Goal: Task Accomplishment & Management: Complete application form

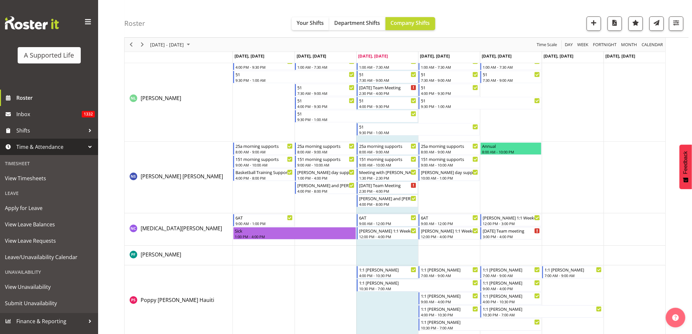
scroll to position [2826, 0]
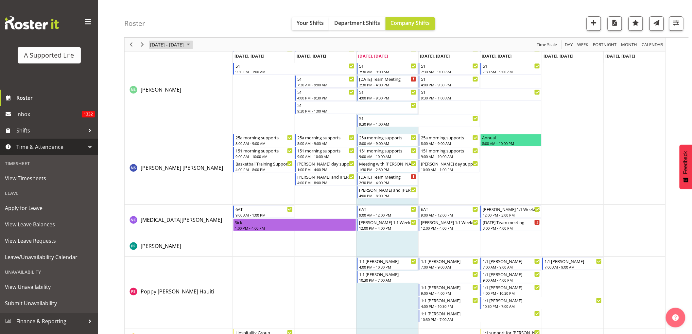
click at [184, 41] on span "September 01 - 07, 2025" at bounding box center [166, 45] width 35 height 8
drag, startPoint x: 168, startPoint y: 116, endPoint x: 329, endPoint y: 191, distance: 178.0
click at [168, 115] on span "23" at bounding box center [168, 117] width 10 height 10
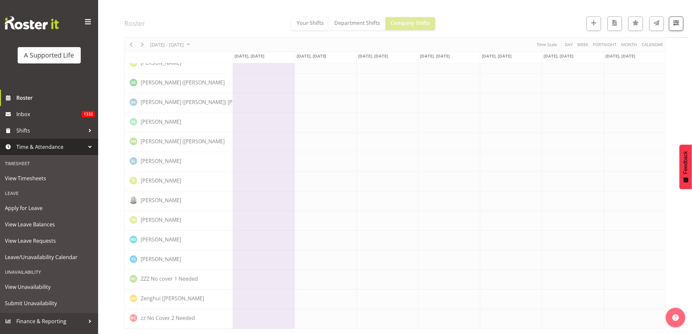
scroll to position [0, 0]
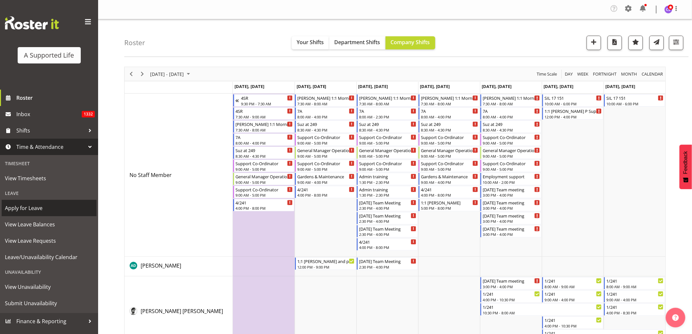
click at [27, 208] on span "Apply for Leave" at bounding box center [49, 208] width 88 height 10
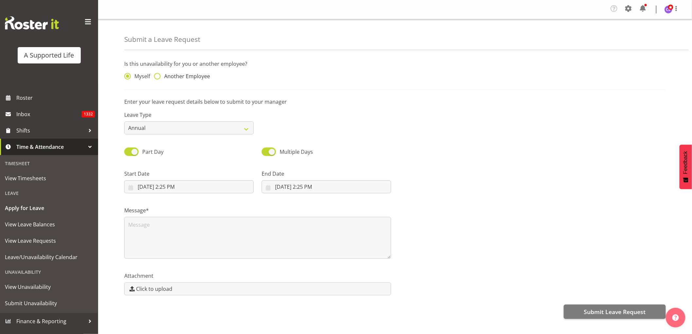
click at [159, 77] on span at bounding box center [157, 76] width 7 height 7
click at [158, 77] on input "Another Employee" at bounding box center [156, 76] width 4 height 4
radio input "true"
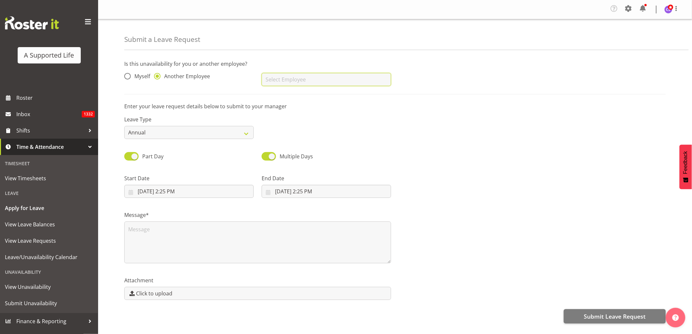
click at [345, 80] on input "text" at bounding box center [327, 79] width 130 height 13
click at [295, 95] on span "[PERSON_NAME]" at bounding box center [287, 95] width 41 height 7
type input "[PERSON_NAME]"
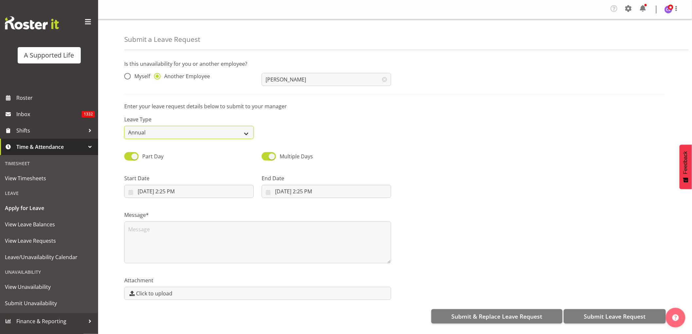
click at [227, 132] on select "Annual Sick Bereavement Domestic Violence Parental Jury Service Day In [GEOGRAP…" at bounding box center [189, 132] width 130 height 13
select select "Sick"
click at [124, 126] on select "Annual Sick Bereavement Domestic Violence Parental Jury Service Day In [GEOGRAP…" at bounding box center [189, 132] width 130 height 13
click at [185, 195] on input "[DATE] 2:25 PM" at bounding box center [189, 191] width 130 height 13
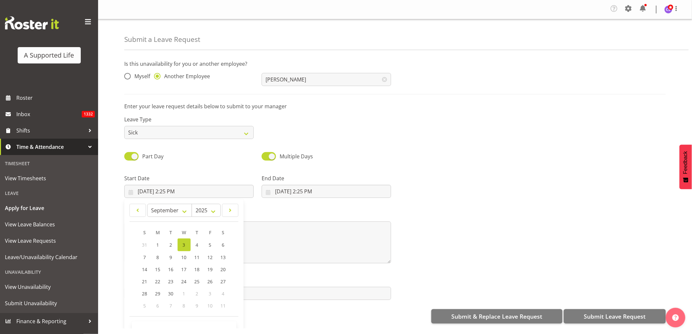
click at [307, 124] on div "Leave Type Annual Sick Bereavement Domestic Violence Parental Jury Service Day …" at bounding box center [394, 124] width 549 height 37
click at [244, 133] on select "Annual Sick Bereavement Domestic Violence Parental Jury Service Day In [GEOGRAP…" at bounding box center [189, 132] width 130 height 13
click at [446, 150] on div "Part Day Multiple Days" at bounding box center [394, 154] width 549 height 22
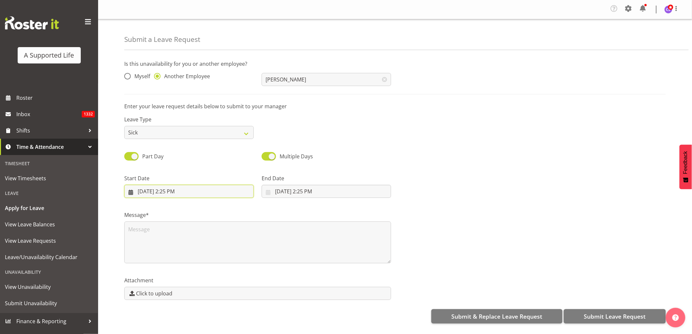
click at [183, 193] on input "[DATE] 2:25 PM" at bounding box center [189, 191] width 130 height 13
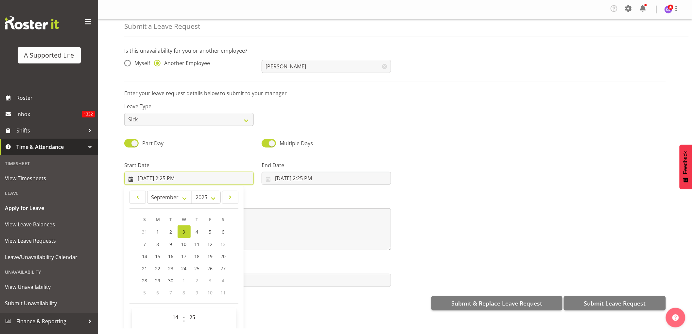
scroll to position [19, 0]
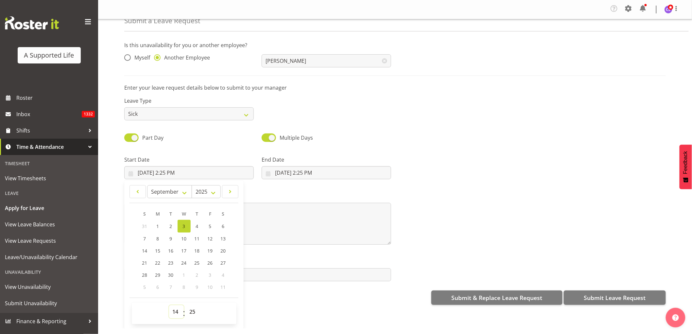
click at [174, 310] on select "00 01 02 03 04 05 06 07 08 09 10 11 12 13 14 15 16 17 18 19 20 21 22 23" at bounding box center [176, 311] width 15 height 13
select select "16"
click at [169, 305] on select "00 01 02 03 04 05 06 07 08 09 10 11 12 13 14 15 16 17 18 19 20 21 22 23" at bounding box center [176, 311] width 15 height 13
type input "[DATE] 4:25 PM"
drag, startPoint x: 194, startPoint y: 311, endPoint x: 194, endPoint y: 305, distance: 5.6
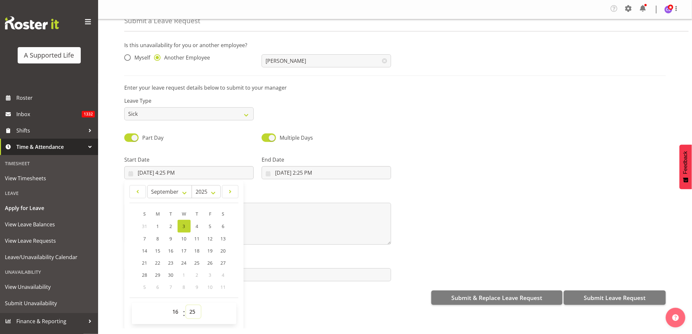
click at [194, 311] on select "00 01 02 03 04 05 06 07 08 09 10 11 12 13 14 15 16 17 18 19 20 21 22 23 24 25 2…" at bounding box center [193, 311] width 15 height 13
select select "5"
click at [186, 305] on select "00 01 02 03 04 05 06 07 08 09 10 11 12 13 14 15 16 17 18 19 20 21 22 23 24 25 2…" at bounding box center [193, 311] width 15 height 13
type input "[DATE] 4:05 PM"
click at [192, 313] on select "00 01 02 03 04 05 06 07 08 09 10 11 12 13 14 15 16 17 18 19 20 21 22 23 24 25 2…" at bounding box center [193, 311] width 15 height 13
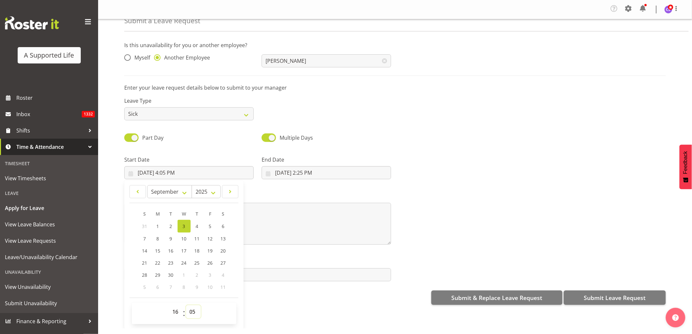
select select "0"
click at [186, 305] on select "00 01 02 03 04 05 06 07 08 09 10 11 12 13 14 15 16 17 18 19 20 21 22 23 24 25 2…" at bounding box center [193, 311] width 15 height 13
click at [286, 172] on input "[DATE] 2:25 PM" at bounding box center [327, 172] width 130 height 13
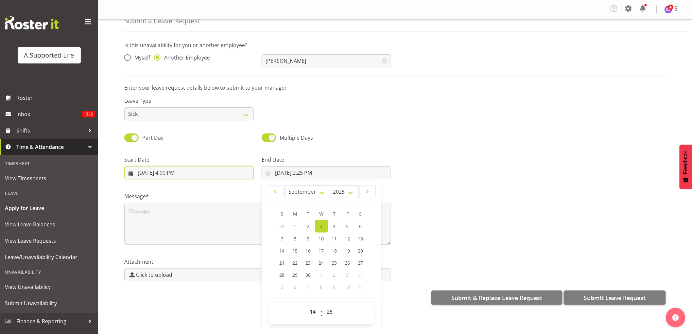
click at [171, 170] on input "[DATE] 4:00 PM" at bounding box center [189, 172] width 130 height 13
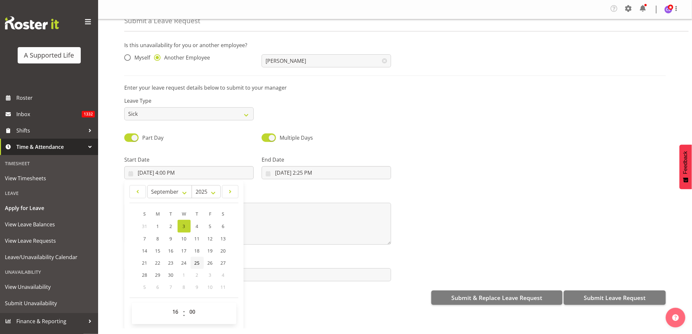
click at [195, 264] on span "25" at bounding box center [197, 263] width 5 height 6
type input "[DATE] 4:00 PM"
click at [308, 173] on input "[DATE] 2:25 PM" at bounding box center [327, 172] width 130 height 13
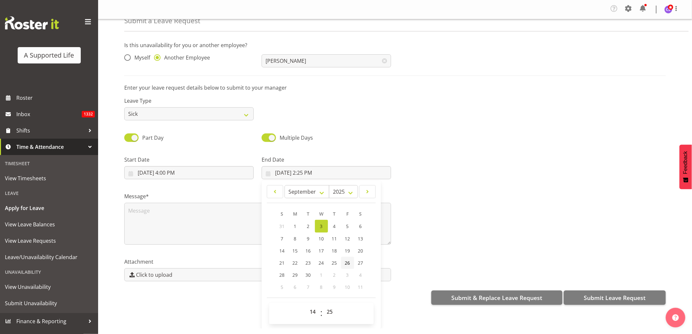
click at [349, 261] on span "26" at bounding box center [347, 263] width 5 height 6
type input "[DATE] 2:25 PM"
drag, startPoint x: 313, startPoint y: 313, endPoint x: 314, endPoint y: 306, distance: 7.6
click at [313, 313] on select "00 01 02 03 04 05 06 07 08 09 10 11 12 13 14 15 16 17 18 19 20 21 22 23" at bounding box center [313, 311] width 15 height 13
select select "9"
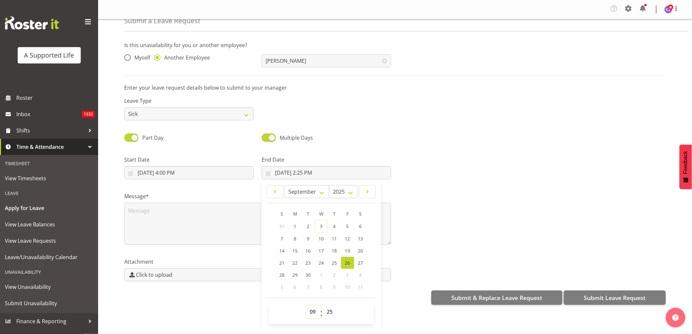
click at [306, 305] on select "00 01 02 03 04 05 06 07 08 09 10 11 12 13 14 15 16 17 18 19 20 21 22 23" at bounding box center [313, 311] width 15 height 13
type input "[DATE] 9:25 AM"
drag, startPoint x: 328, startPoint y: 310, endPoint x: 329, endPoint y: 305, distance: 4.6
click at [329, 310] on select "00 01 02 03 04 05 06 07 08 09 10 11 12 13 14 15 16 17 18 19 20 21 22 23 24 25 2…" at bounding box center [330, 311] width 15 height 13
select select "0"
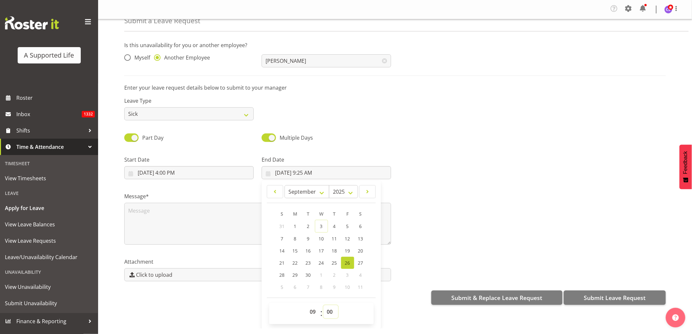
click at [323, 305] on select "00 01 02 03 04 05 06 07 08 09 10 11 12 13 14 15 16 17 18 19 20 21 22 23 24 25 2…" at bounding box center [330, 311] width 15 height 13
type input "[DATE] 9:00 AM"
click at [164, 216] on textarea at bounding box center [257, 224] width 267 height 42
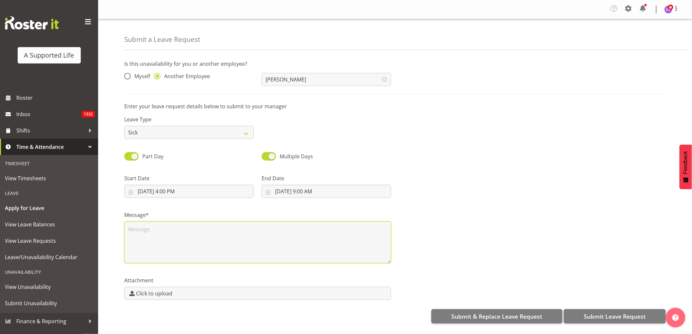
scroll to position [0, 0]
type textarea "Hospital app waikato"
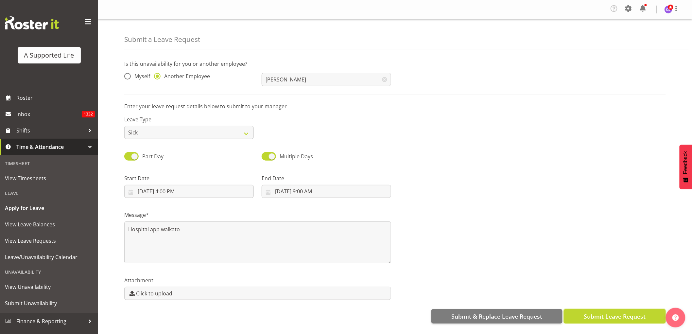
click at [629, 313] on span "Submit Leave Request" at bounding box center [615, 316] width 62 height 9
